Goal: Obtain resource: Download file/media

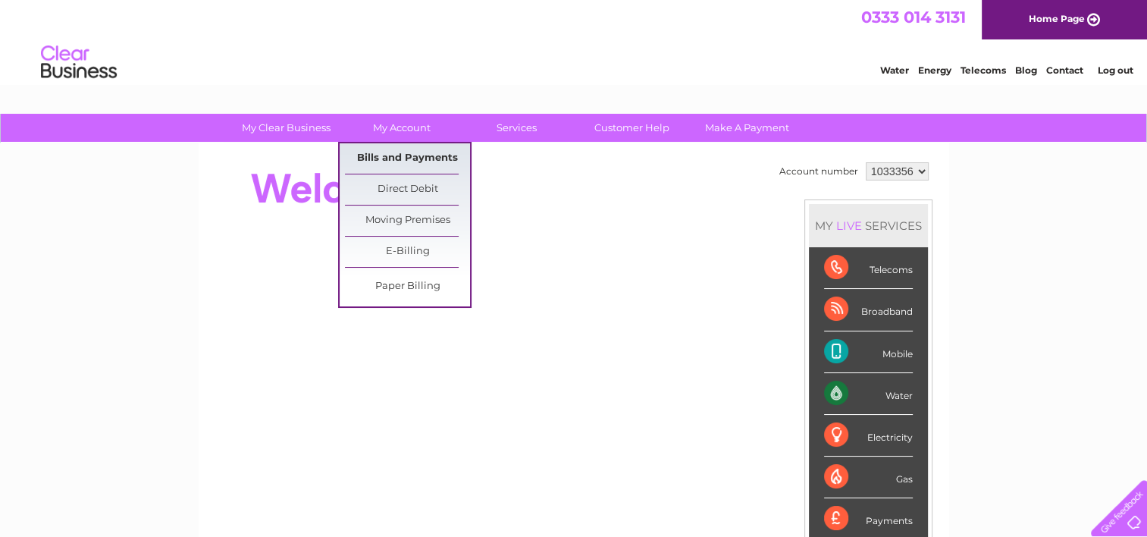
click at [427, 154] on link "Bills and Payments" at bounding box center [407, 158] width 125 height 30
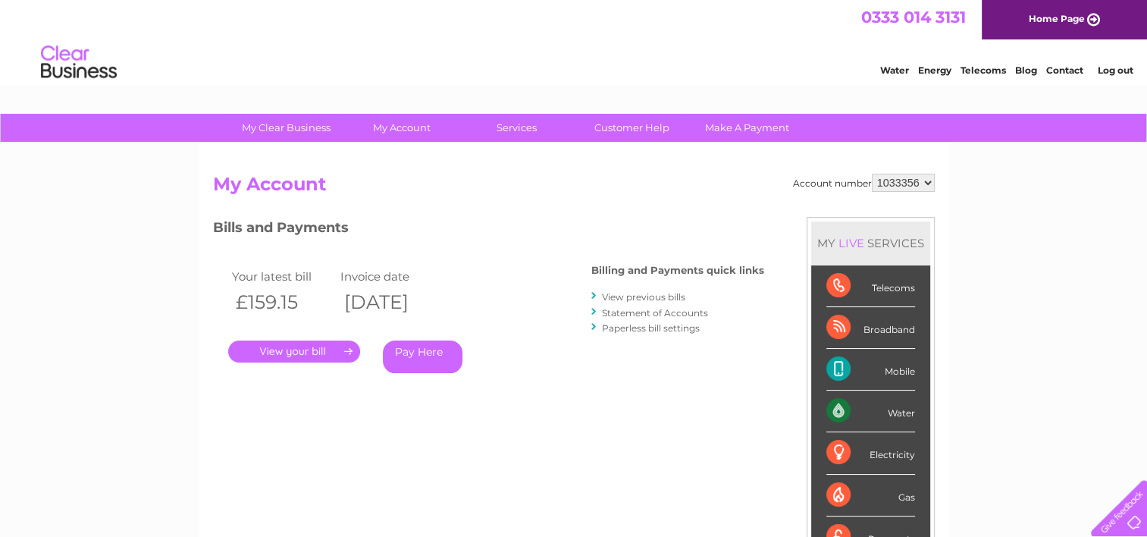
click at [301, 348] on link "." at bounding box center [294, 351] width 132 height 22
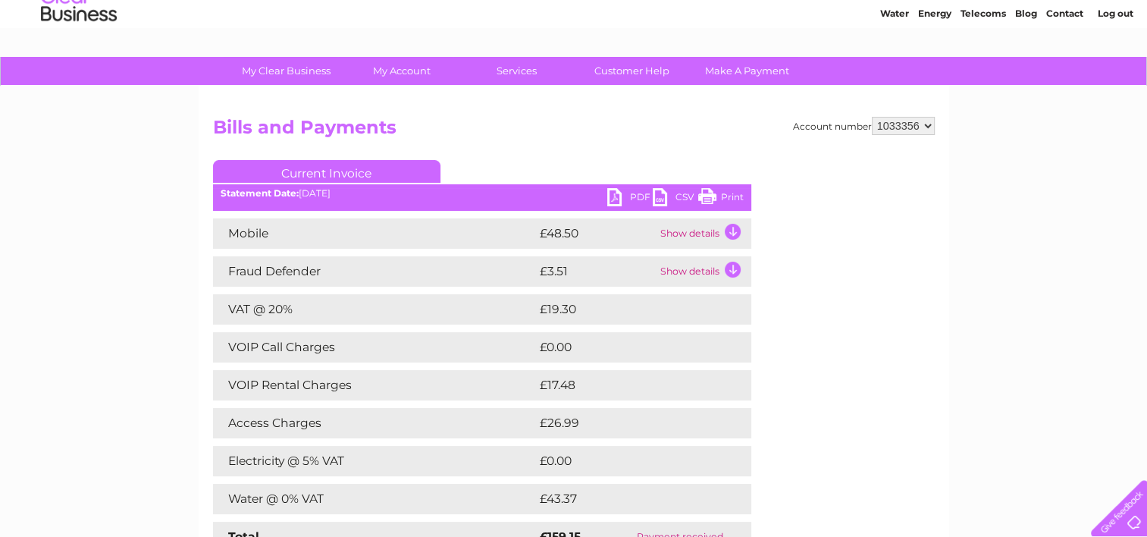
scroll to position [38, 0]
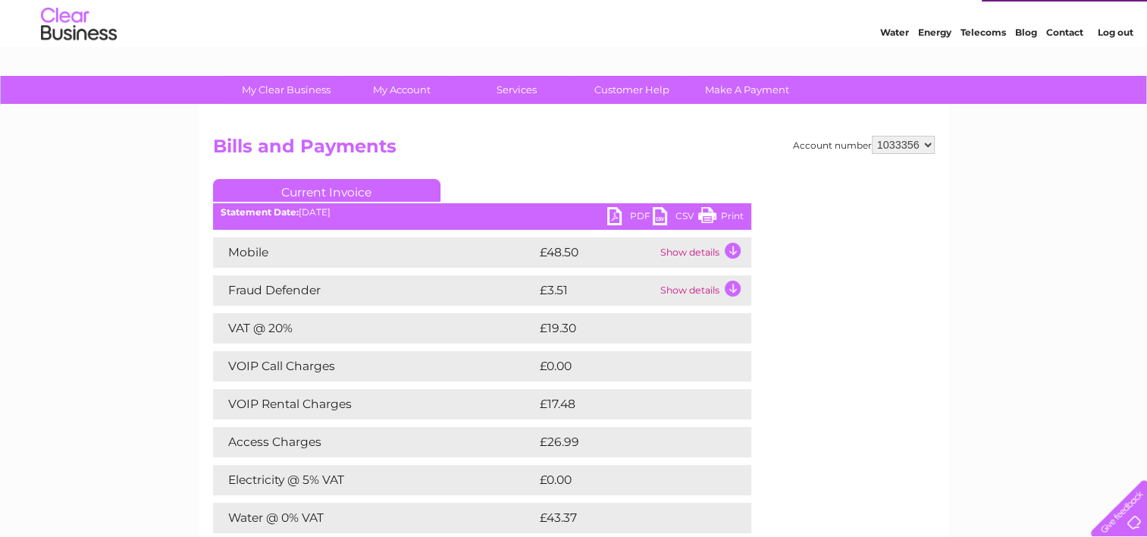
click at [616, 212] on link "PDF" at bounding box center [629, 218] width 45 height 22
click at [639, 210] on link "PDF" at bounding box center [629, 218] width 45 height 22
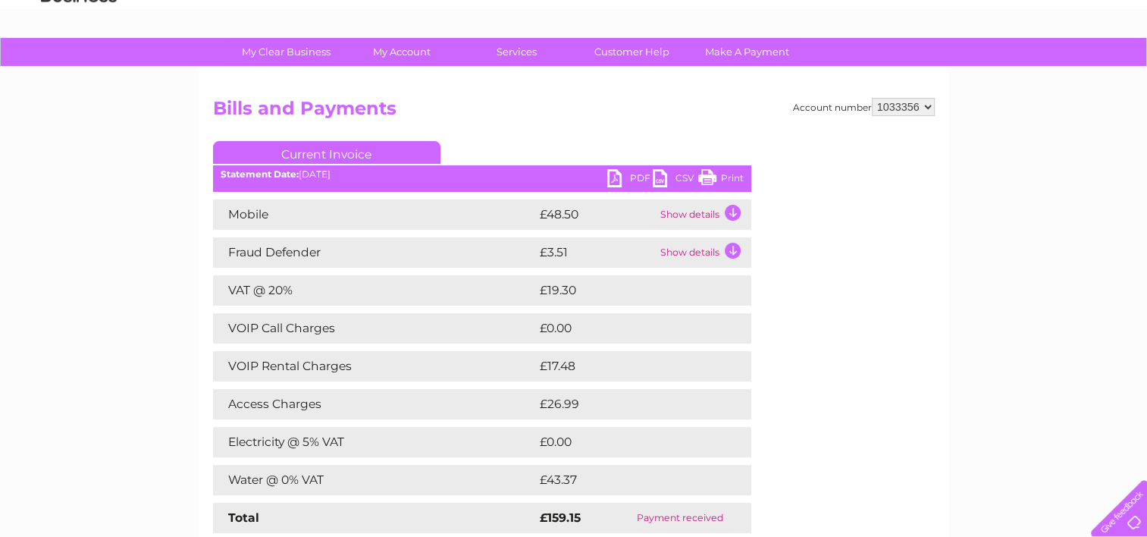
scroll to position [57, 0]
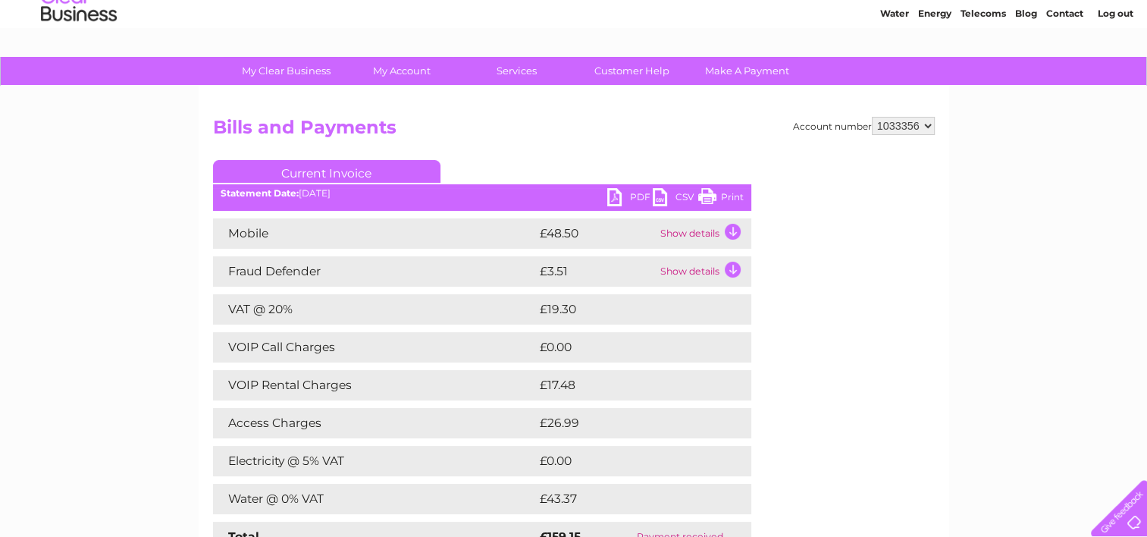
click at [1111, 10] on link "Log out" at bounding box center [1115, 13] width 36 height 11
